Goal: Task Accomplishment & Management: Use online tool/utility

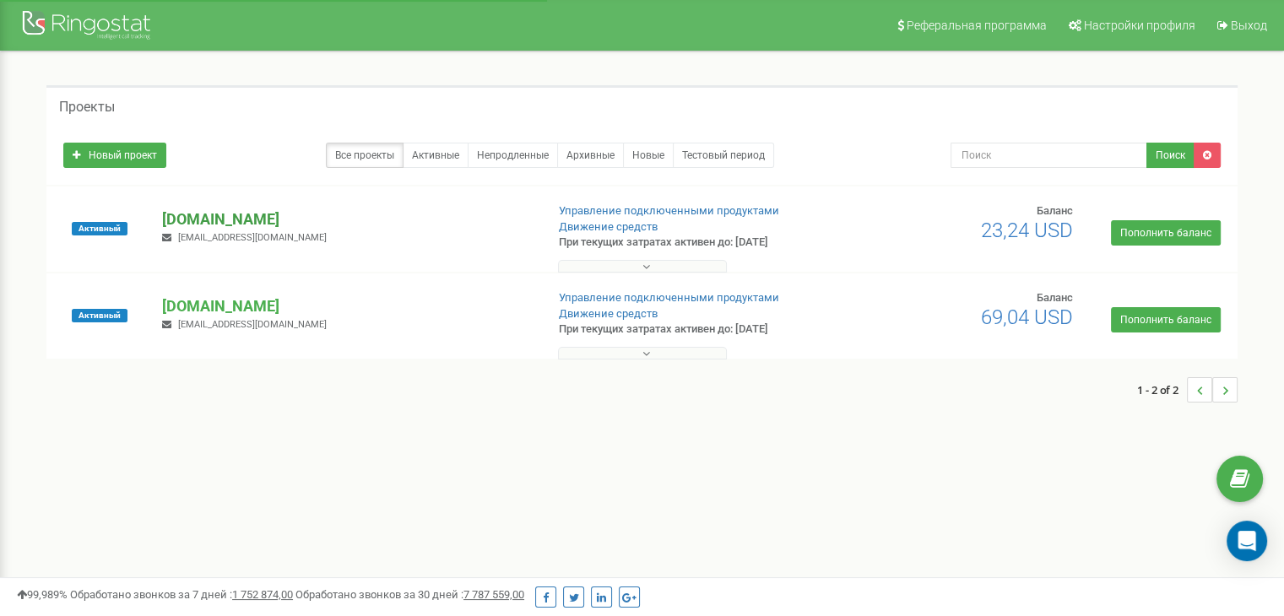
click at [169, 221] on p "[DOMAIN_NAME]" at bounding box center [346, 220] width 369 height 22
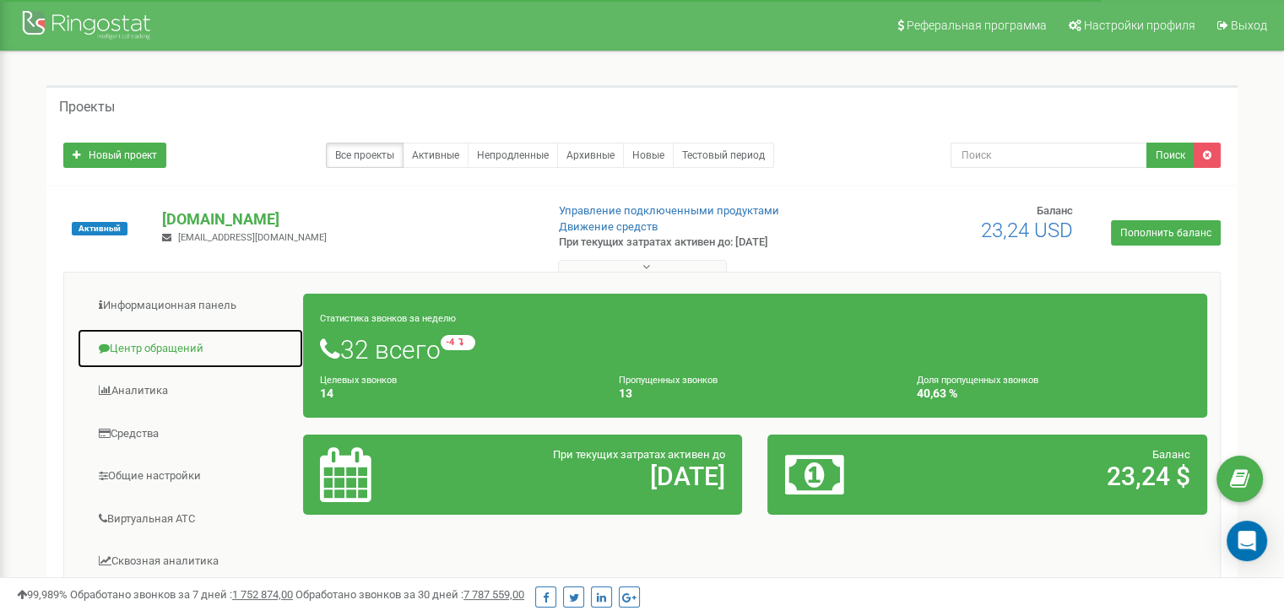
click at [175, 350] on link "Центр обращений" at bounding box center [190, 348] width 227 height 41
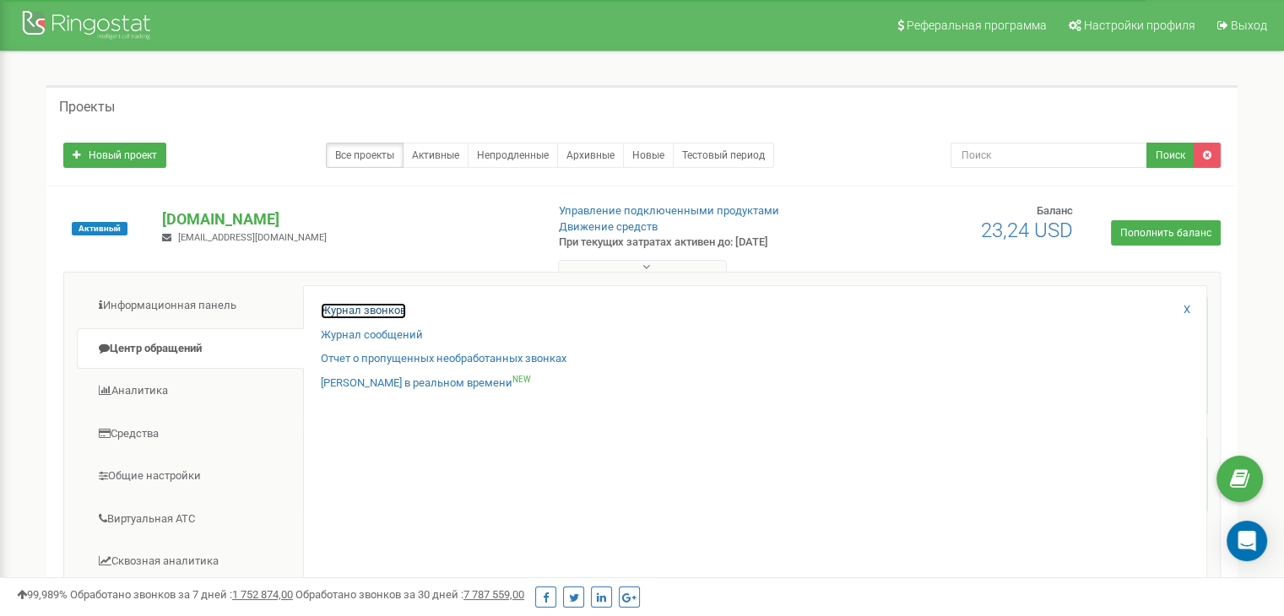
click at [345, 304] on link "Журнал звонков" at bounding box center [363, 311] width 85 height 16
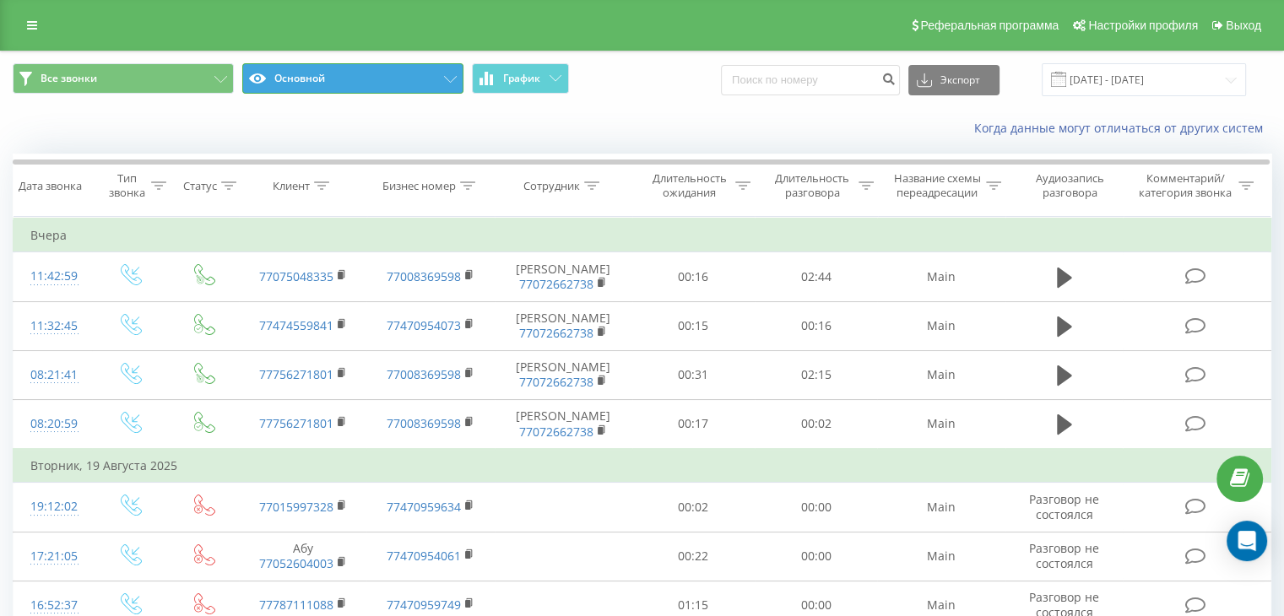
click at [309, 80] on button "Основной" at bounding box center [352, 78] width 221 height 30
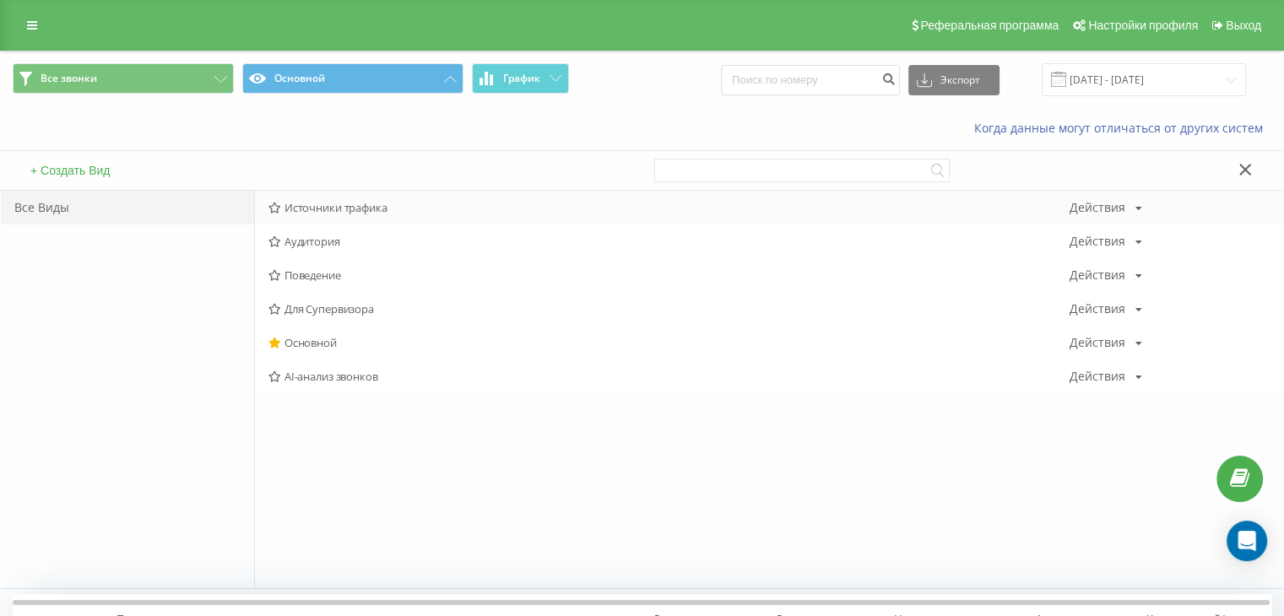
click at [301, 202] on span "Источники трафика" at bounding box center [668, 208] width 801 height 12
